Goal: Use online tool/utility: Utilize a website feature to perform a specific function

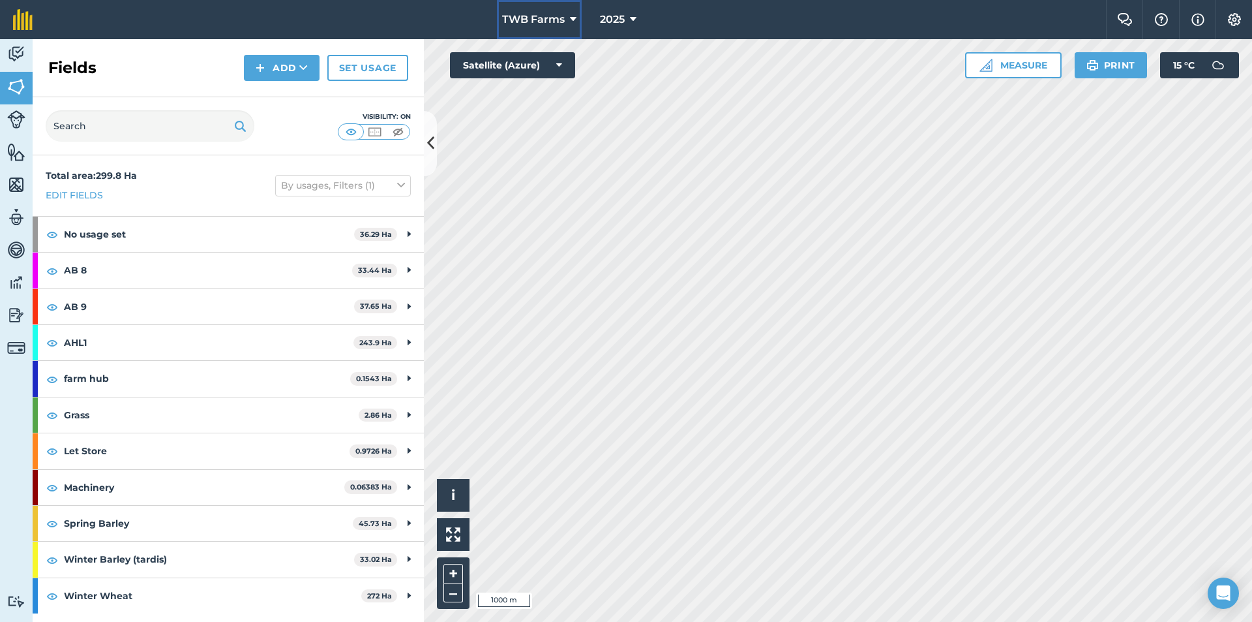
click at [564, 20] on span "TWB Farms" at bounding box center [533, 20] width 63 height 16
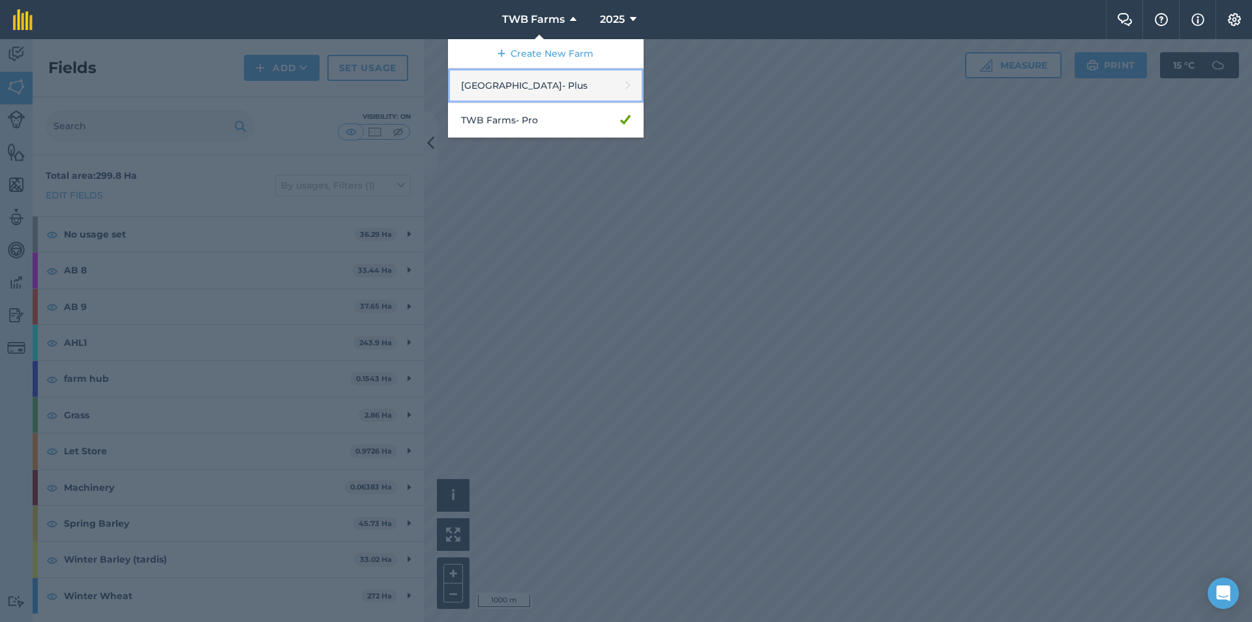
click at [527, 95] on link "Hay House Farm - Plus" at bounding box center [546, 85] width 196 height 35
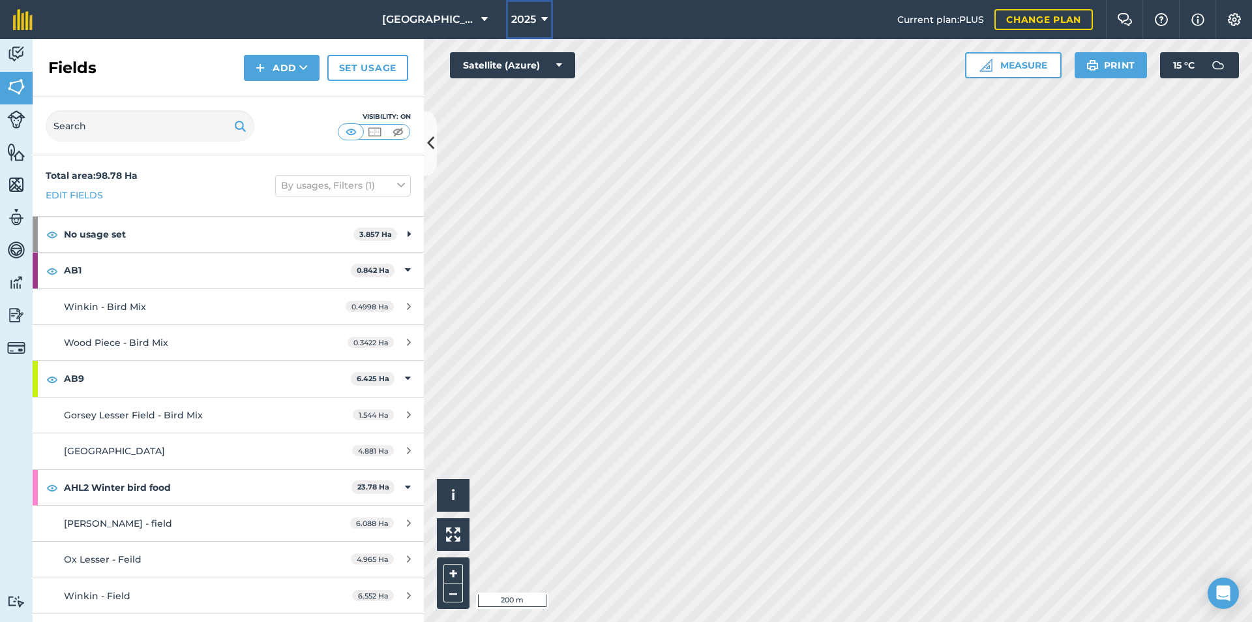
click at [534, 5] on button "2025" at bounding box center [529, 19] width 47 height 39
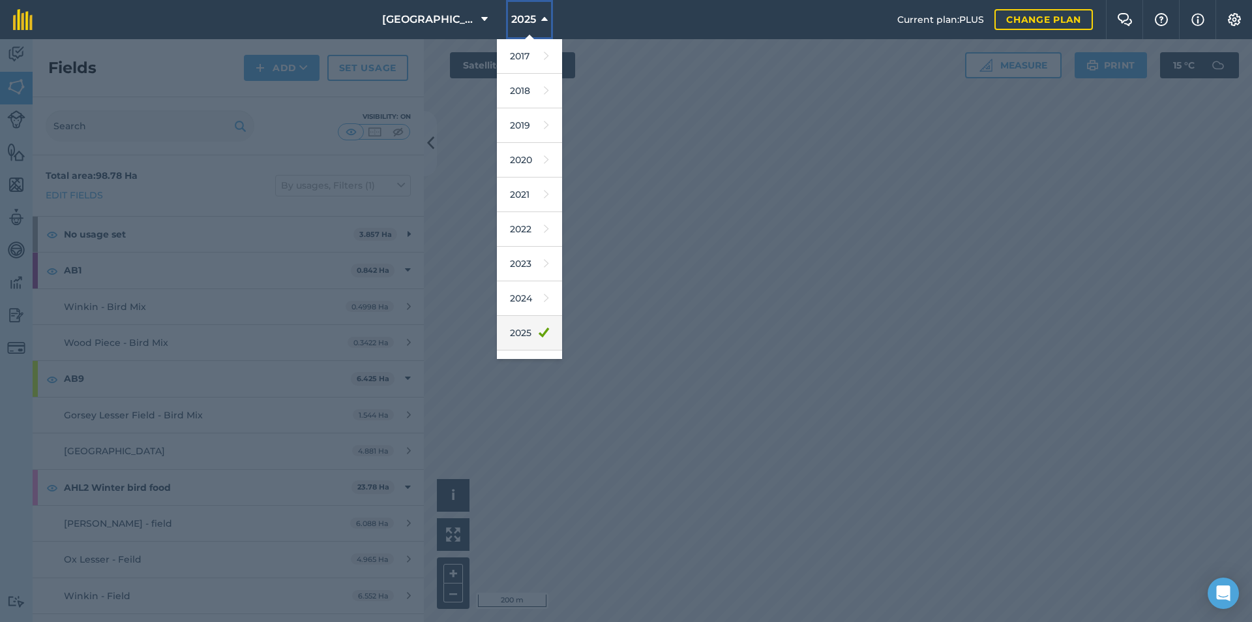
scroll to position [61, 0]
click at [519, 320] on link "2026" at bounding box center [529, 307] width 65 height 35
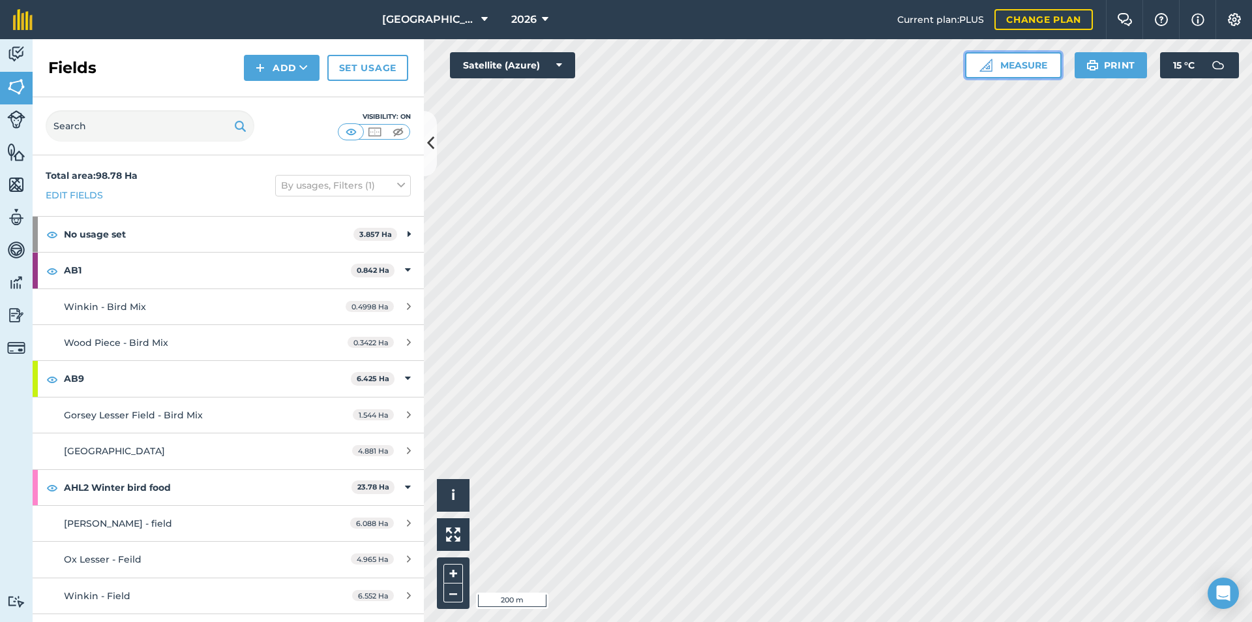
click at [1022, 62] on button "Measure" at bounding box center [1013, 65] width 97 height 26
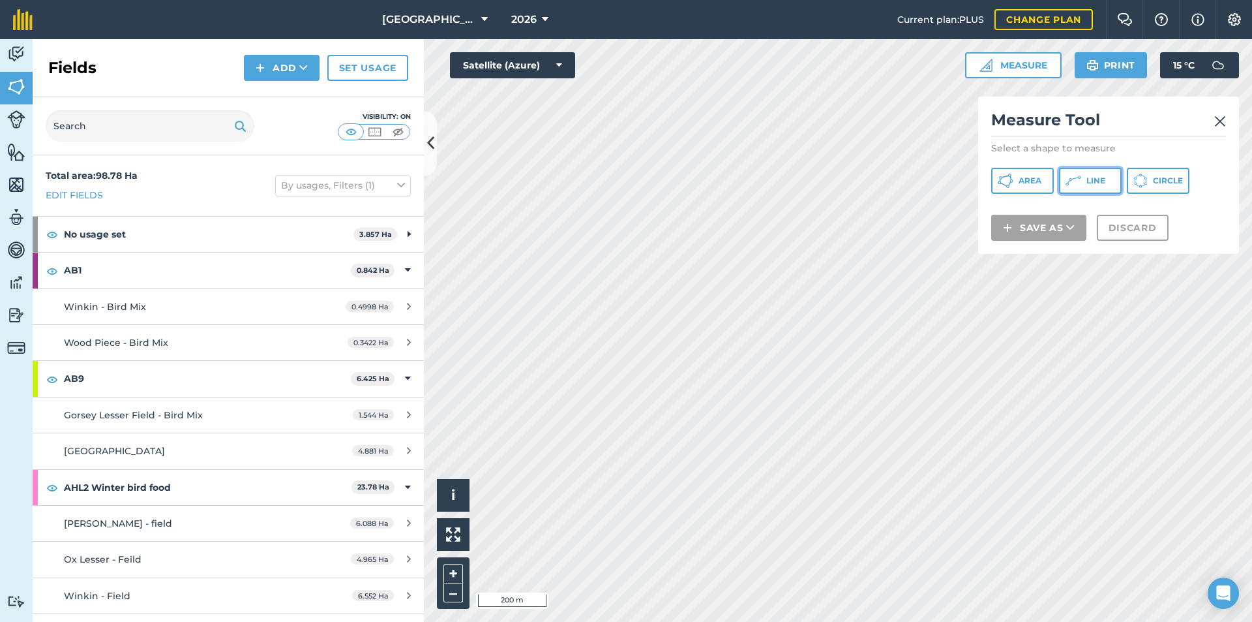
click at [1081, 184] on button "Line" at bounding box center [1090, 181] width 63 height 26
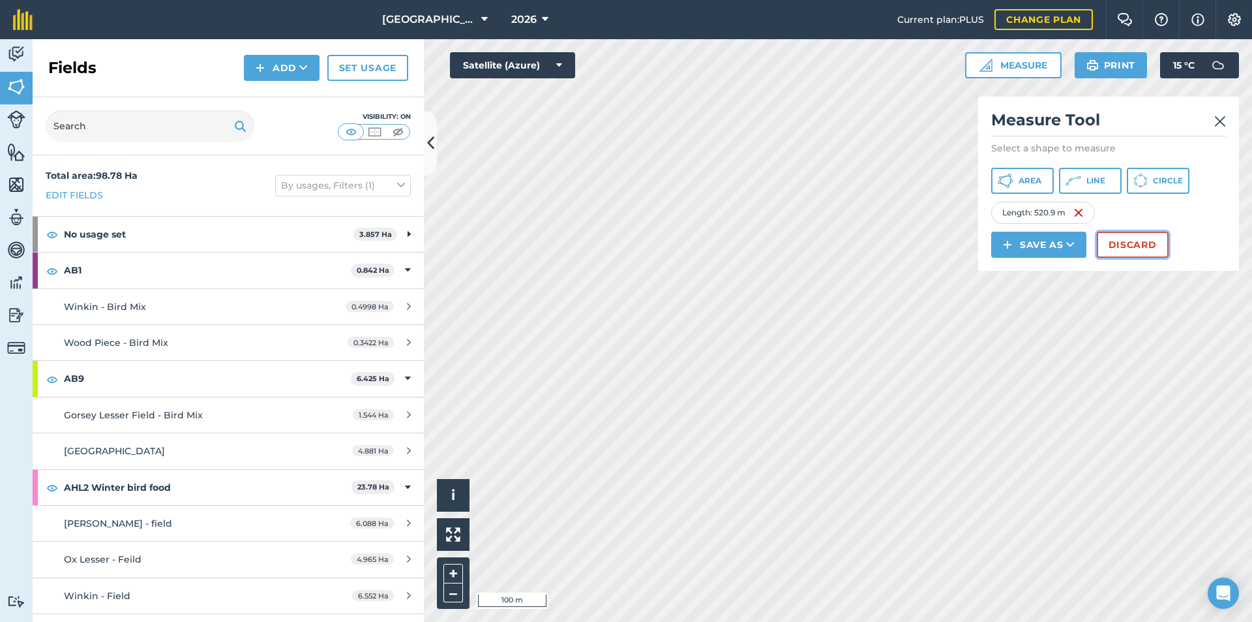
click at [1134, 243] on button "Discard" at bounding box center [1133, 245] width 72 height 26
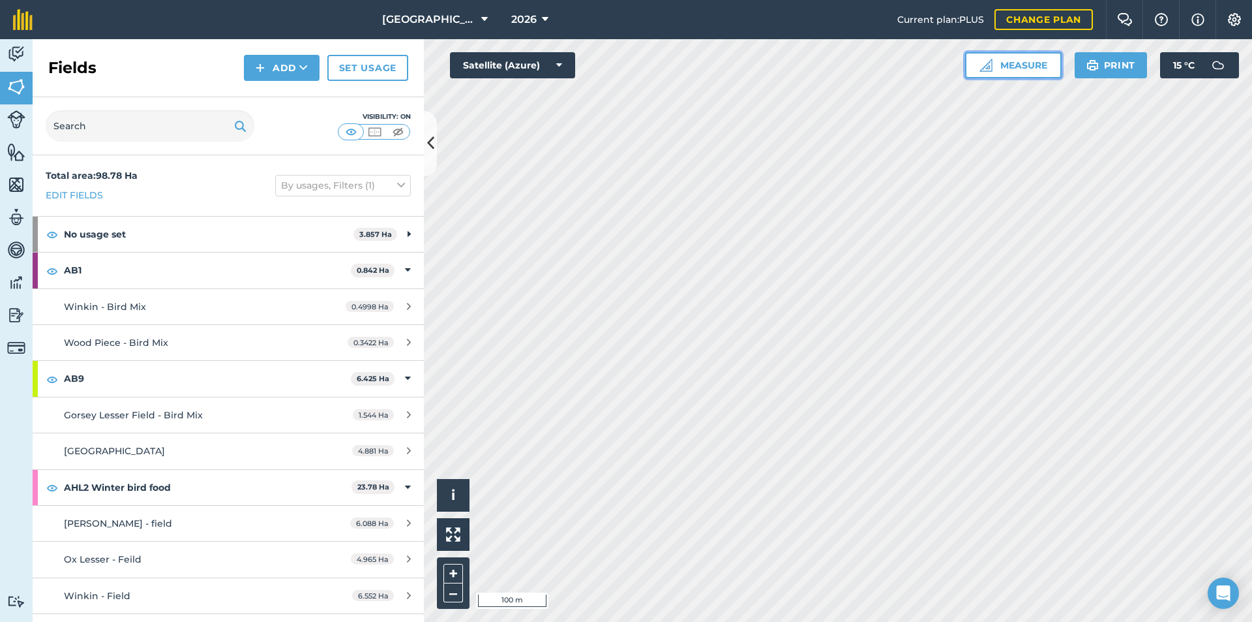
click at [1010, 70] on button "Measure" at bounding box center [1013, 65] width 97 height 26
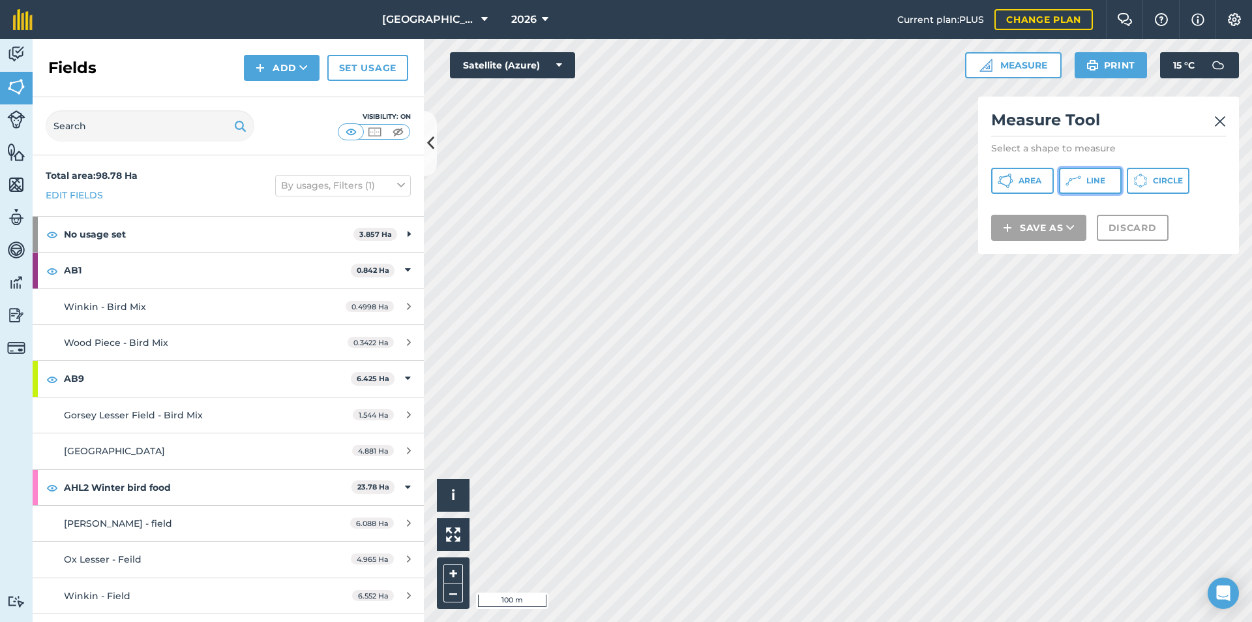
click at [1083, 187] on button "Line" at bounding box center [1090, 181] width 63 height 26
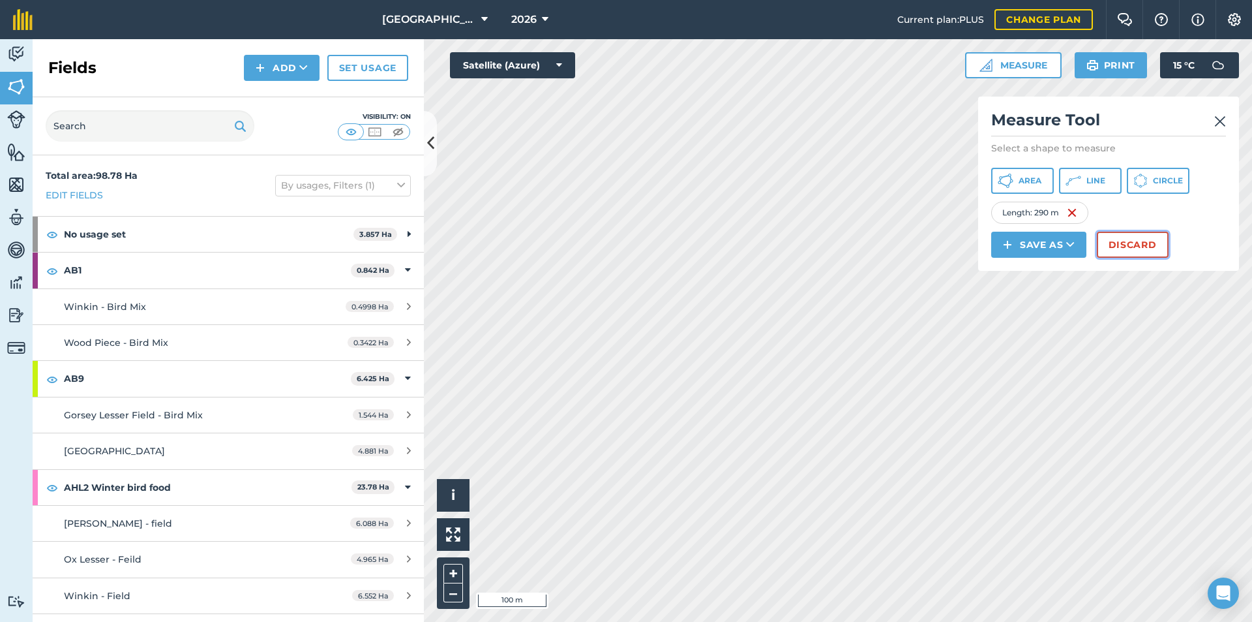
click at [1126, 232] on button "Discard" at bounding box center [1133, 245] width 72 height 26
